Goal: Task Accomplishment & Management: Use online tool/utility

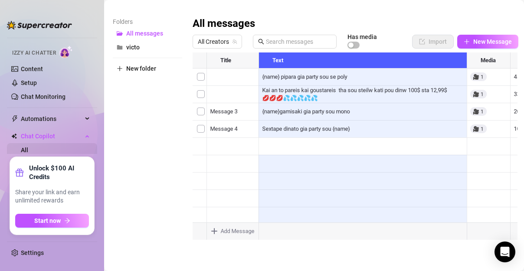
click at [28, 148] on link "All" at bounding box center [24, 150] width 7 height 7
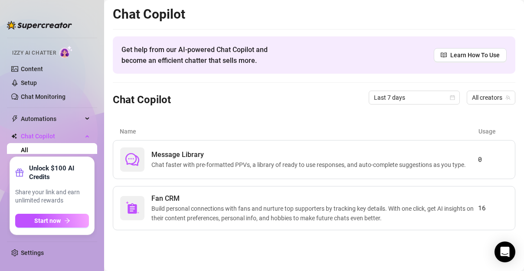
click at [28, 148] on link "All" at bounding box center [24, 150] width 7 height 7
click at [41, 135] on span "Chat Copilot" at bounding box center [52, 136] width 62 height 14
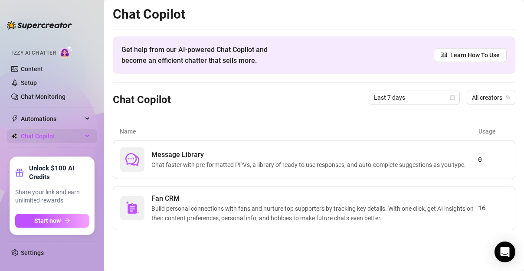
click at [26, 134] on span "Chat Copilot" at bounding box center [52, 136] width 62 height 14
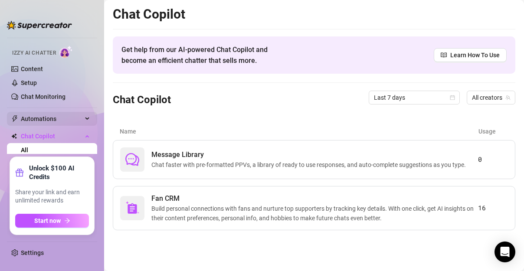
click at [37, 117] on span "Automations" at bounding box center [52, 119] width 62 height 14
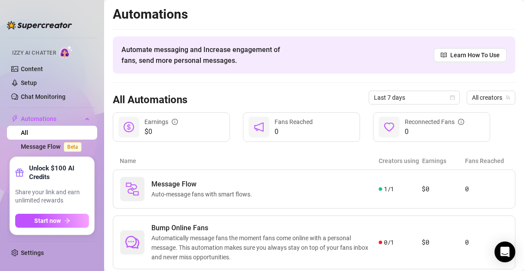
scroll to position [69, 0]
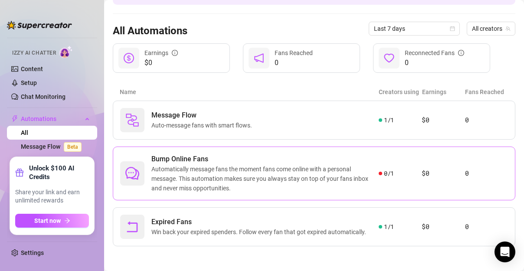
click at [180, 166] on span "Automatically message fans the moment fans come online with a personal message.…" at bounding box center [264, 178] width 227 height 29
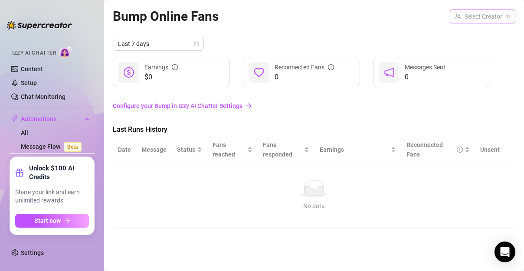
click at [486, 18] on input "search" at bounding box center [478, 16] width 47 height 13
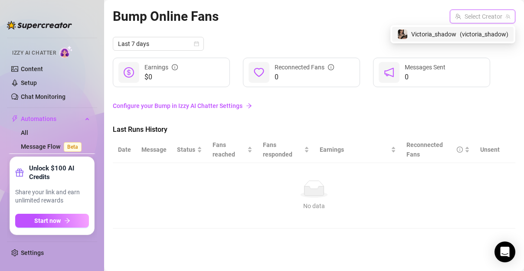
click at [463, 30] on span "( victoria_shadow )" at bounding box center [484, 35] width 49 height 10
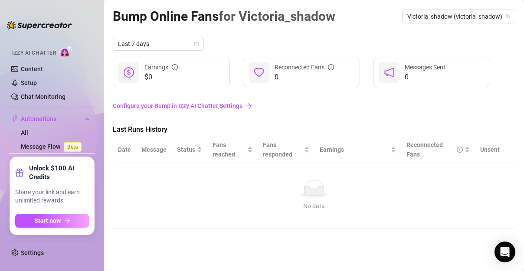
click at [226, 119] on div "Last 7 days $0 Earnings 0 Reconnected Fans 0 Messages Sent Configure your Bump …" at bounding box center [314, 133] width 403 height 192
drag, startPoint x: 99, startPoint y: 109, endPoint x: 85, endPoint y: 107, distance: 13.7
click at [85, 107] on aside "Home Creator Analytics Team Analytics Izzy AI Chatter Content Setup Chat Monito…" at bounding box center [52, 135] width 104 height 271
click at [82, 108] on li at bounding box center [52, 108] width 90 height 0
click at [66, 96] on link "Chat Monitoring" at bounding box center [43, 96] width 45 height 7
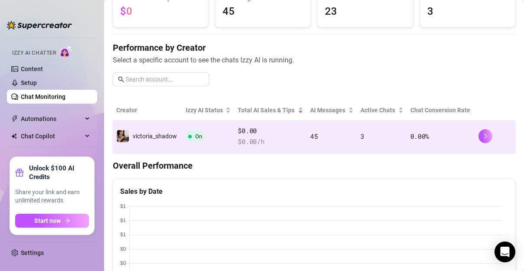
scroll to position [108, 0]
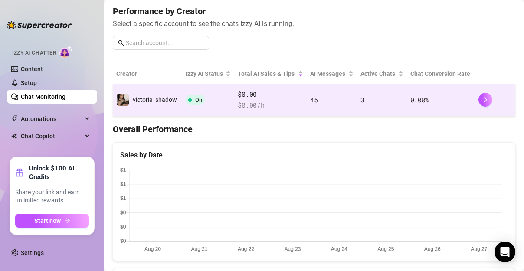
click at [475, 98] on td at bounding box center [495, 100] width 40 height 32
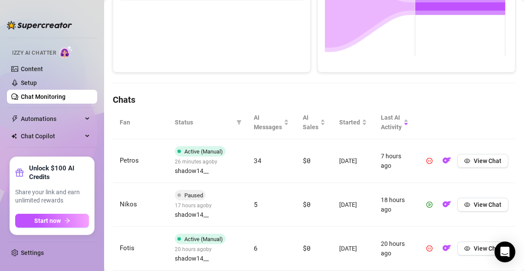
scroll to position [253, 0]
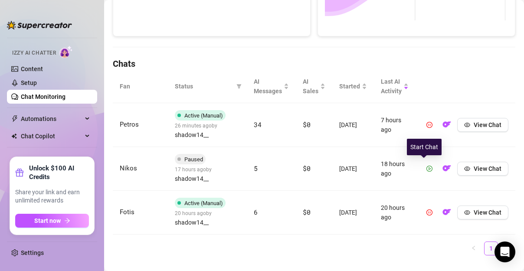
click at [423, 170] on button "button" at bounding box center [430, 169] width 14 height 14
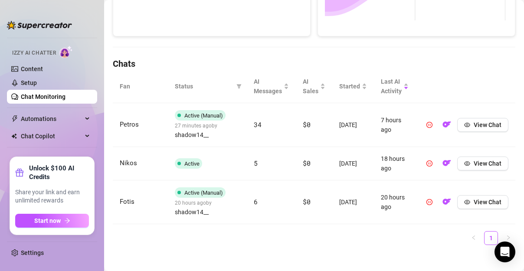
click at [0, 34] on html "Home Creator Analytics Team Analytics Izzy AI Chatter Content Setup Chat Monito…" at bounding box center [262, 135] width 524 height 271
